Goal: Information Seeking & Learning: Learn about a topic

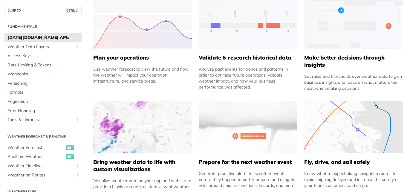
scroll to position [329, 0]
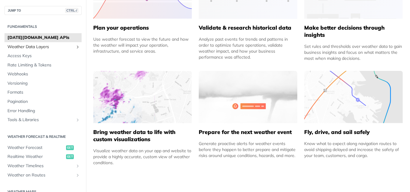
click at [32, 45] on span "Weather Data Layers" at bounding box center [40, 47] width 66 height 6
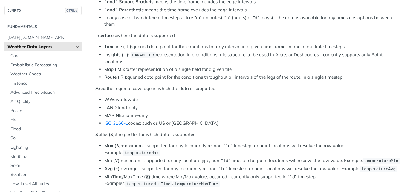
scroll to position [299, 0]
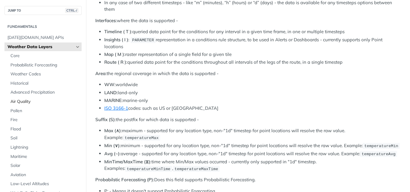
click at [45, 101] on span "Air Quality" at bounding box center [45, 102] width 70 height 6
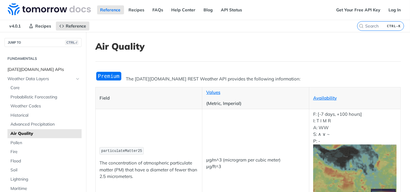
click at [26, 67] on span "[DATE][DOMAIN_NAME] APIs" at bounding box center [43, 70] width 73 height 6
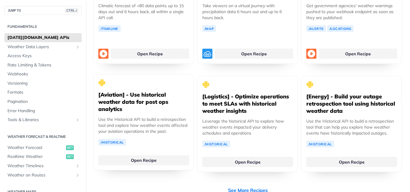
scroll to position [1166, 0]
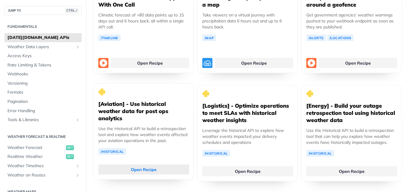
click at [152, 164] on link "Open Recipe" at bounding box center [143, 169] width 91 height 10
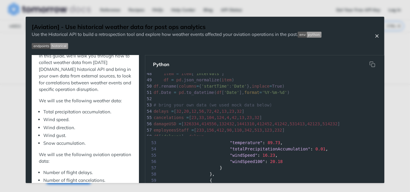
click at [377, 33] on icon "Close Recipe" at bounding box center [376, 35] width 5 height 5
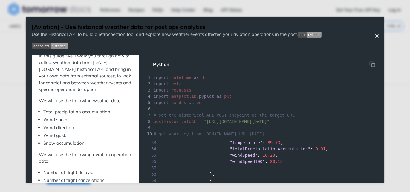
click at [380, 36] on icon "Close Recipe" at bounding box center [376, 35] width 5 height 5
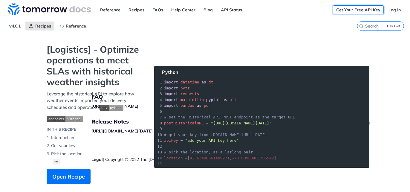
click at [353, 10] on link "Get Your Free API Key" at bounding box center [358, 9] width 51 height 9
